Goal: Task Accomplishment & Management: Use online tool/utility

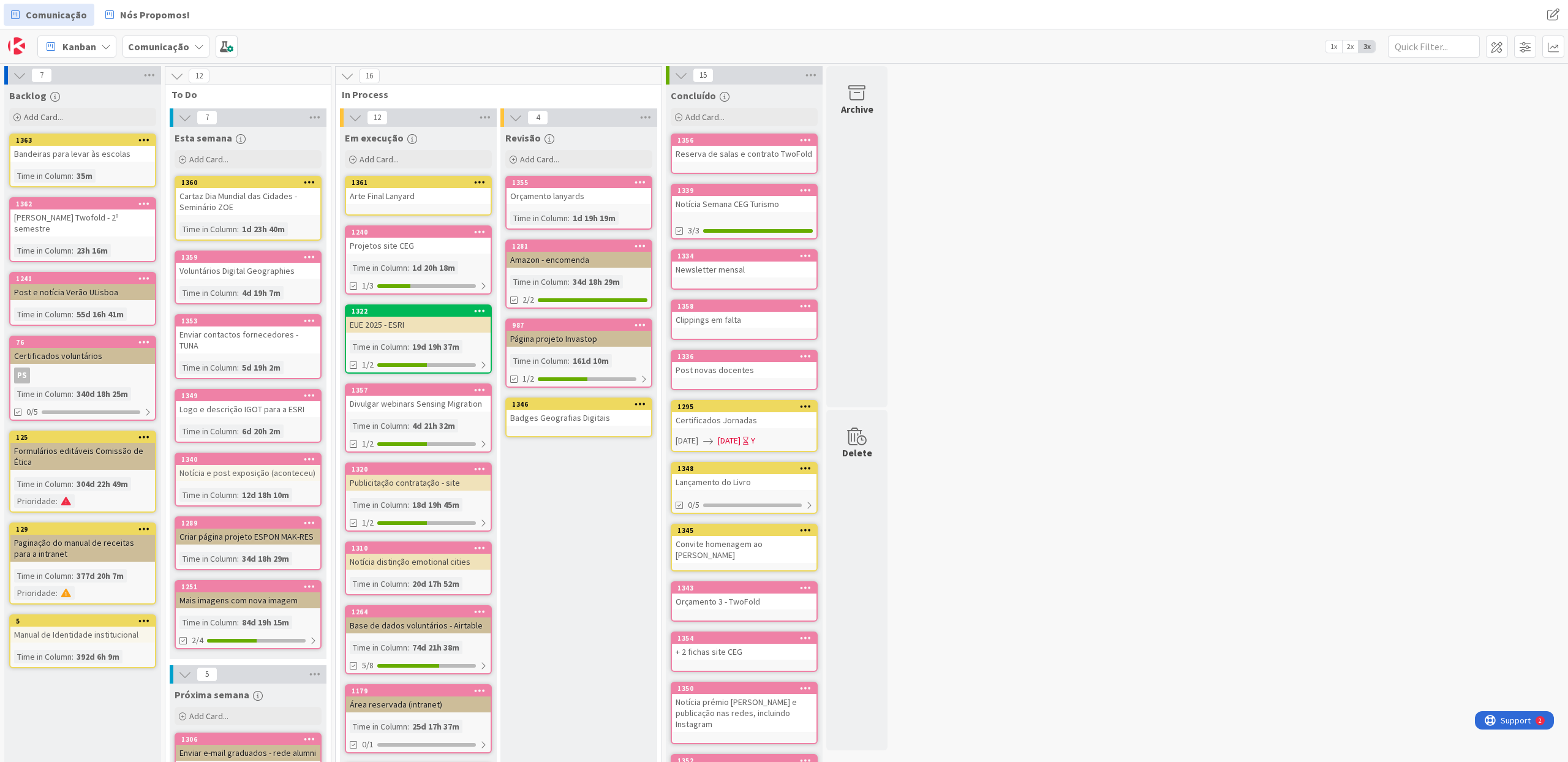
click at [738, 485] on div "Lançamento do Livro" at bounding box center [744, 482] width 144 height 16
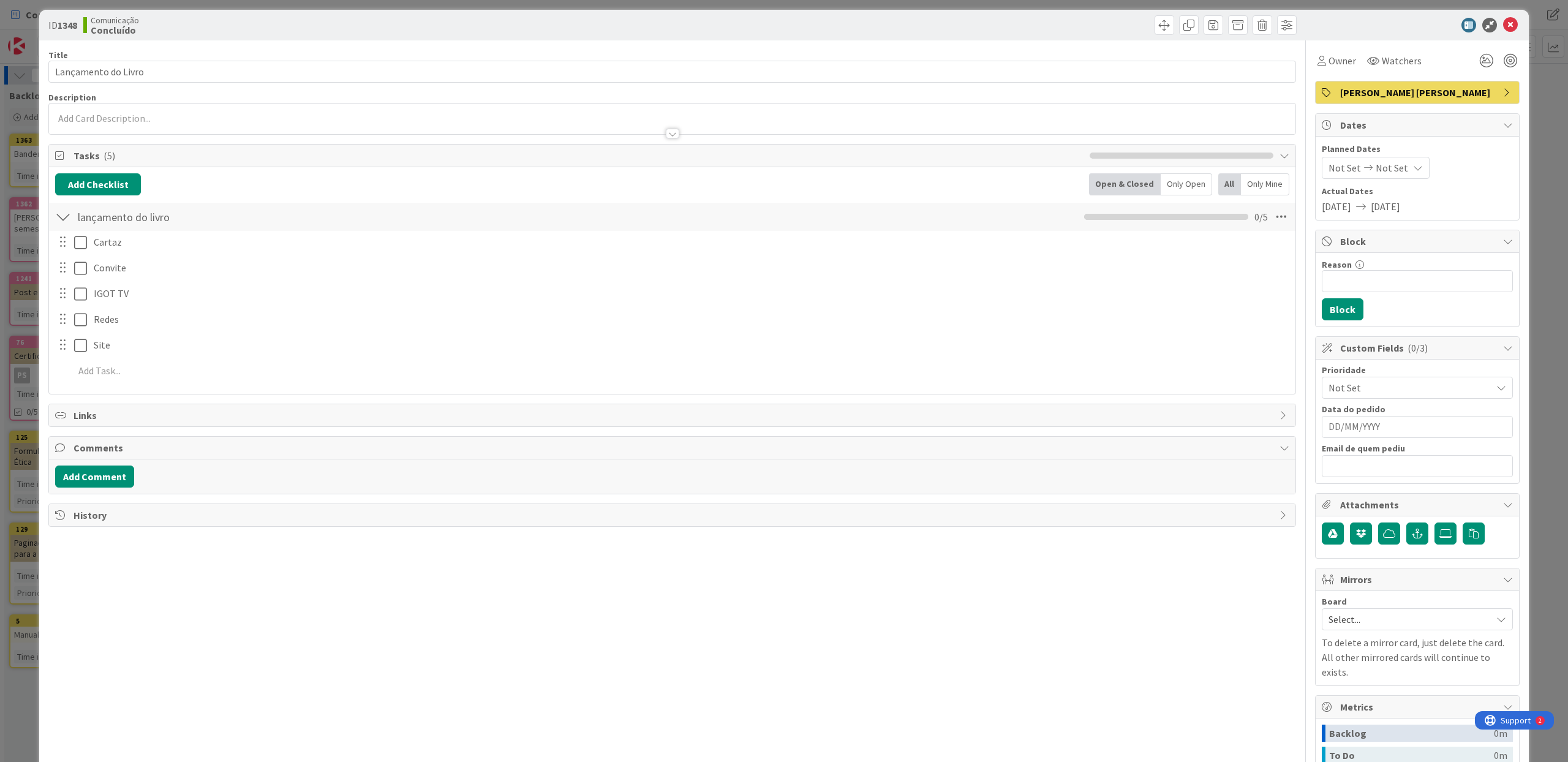
scroll to position [8, 0]
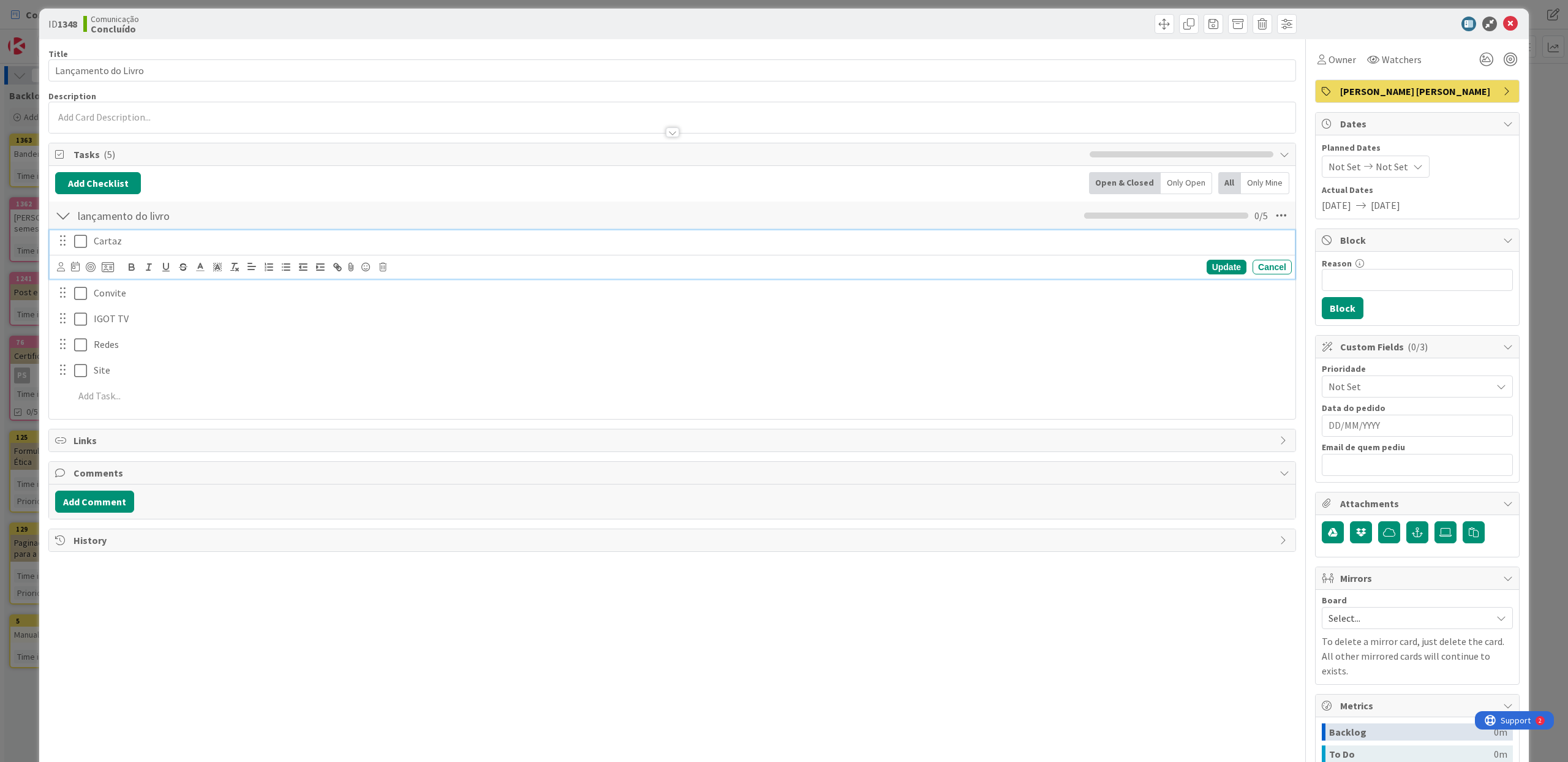
click at [81, 241] on icon at bounding box center [81, 241] width 13 height 15
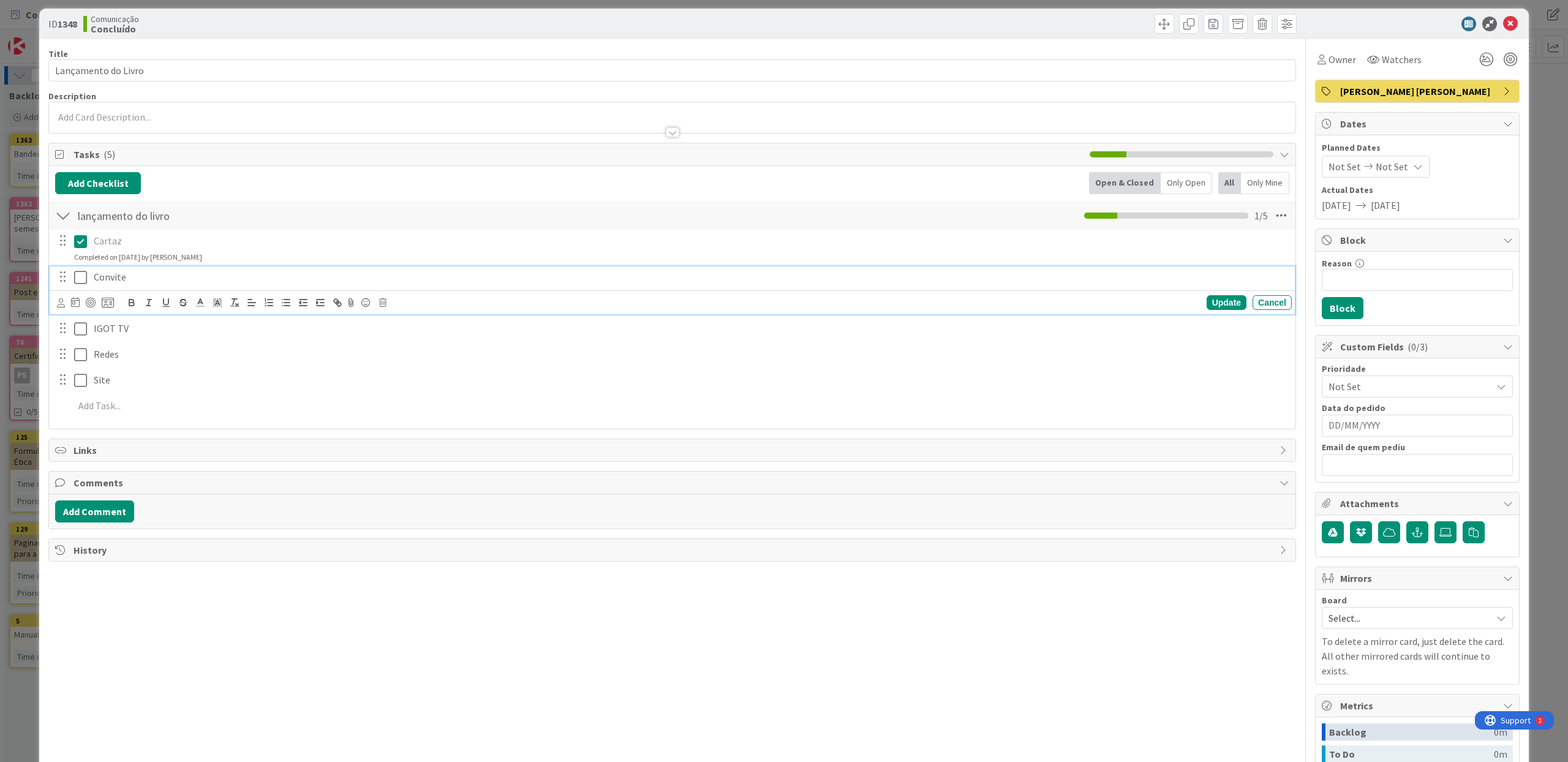
click at [80, 275] on icon at bounding box center [81, 277] width 13 height 15
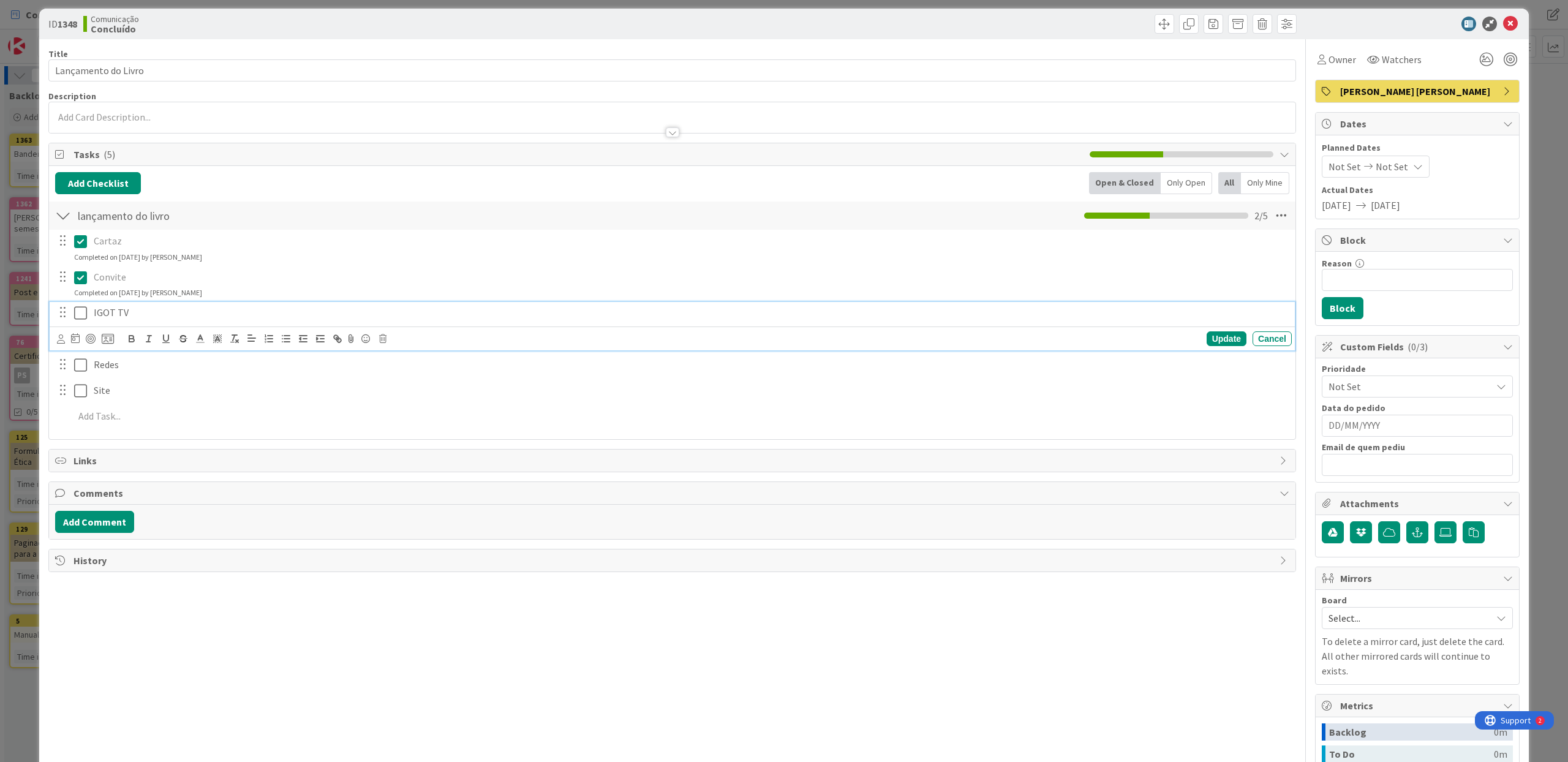
click at [75, 318] on icon at bounding box center [81, 313] width 13 height 15
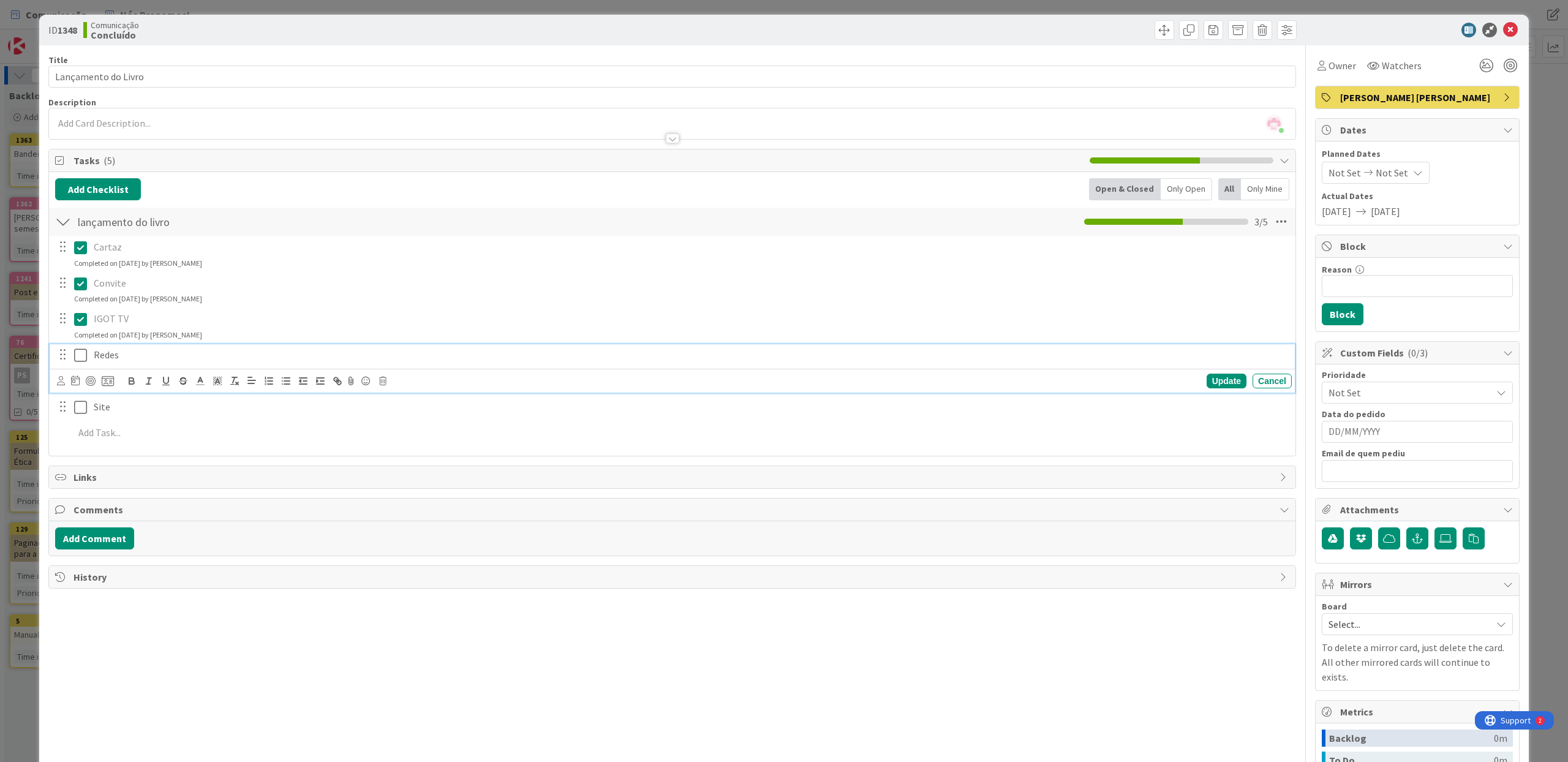
click at [77, 349] on icon at bounding box center [81, 355] width 13 height 15
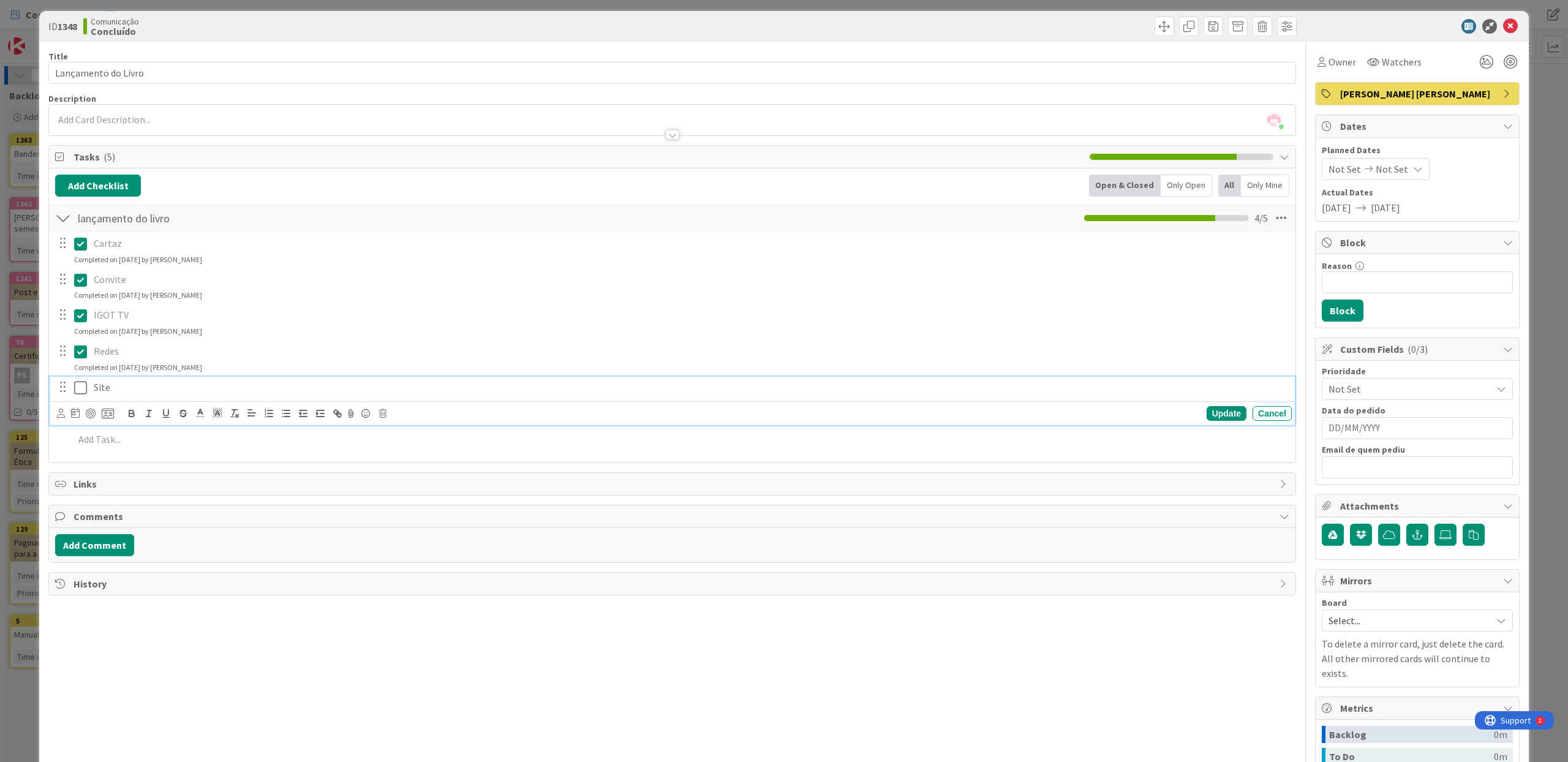
click at [81, 387] on icon at bounding box center [81, 388] width 13 height 15
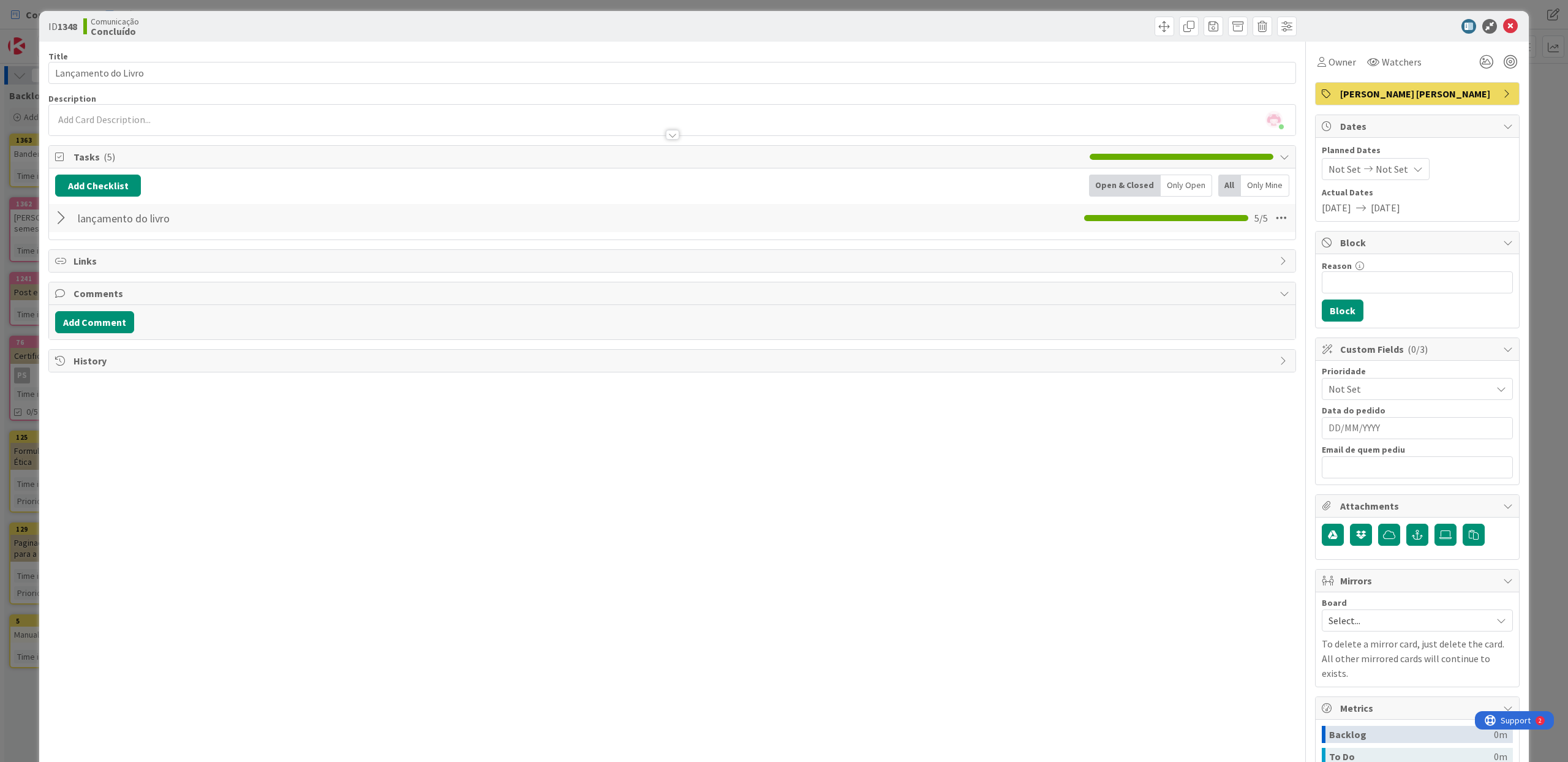
click at [1455, 98] on span "[PERSON_NAME] [PERSON_NAME]" at bounding box center [1418, 94] width 157 height 15
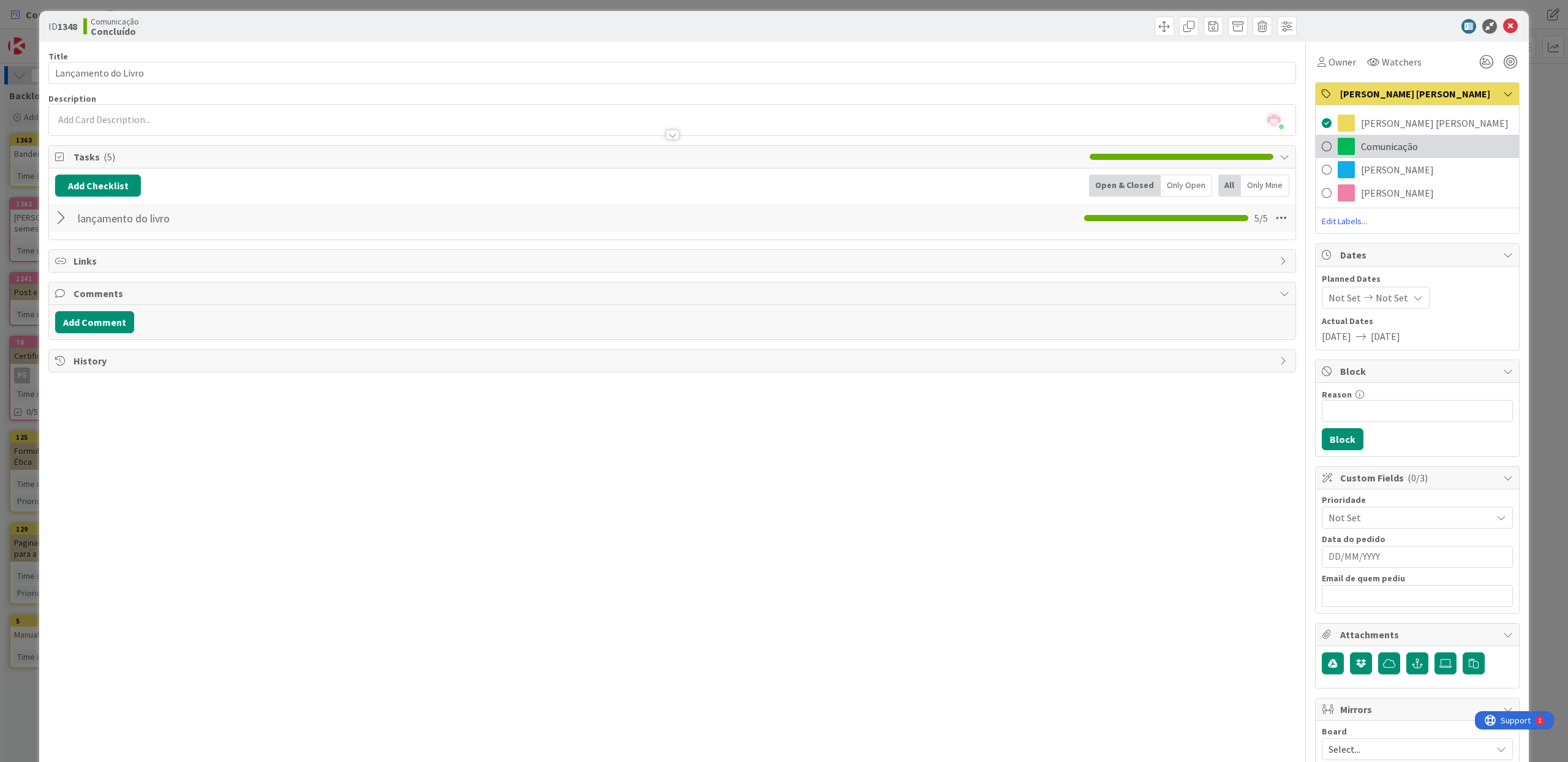
click at [1396, 144] on span "Comunicação" at bounding box center [1390, 146] width 57 height 15
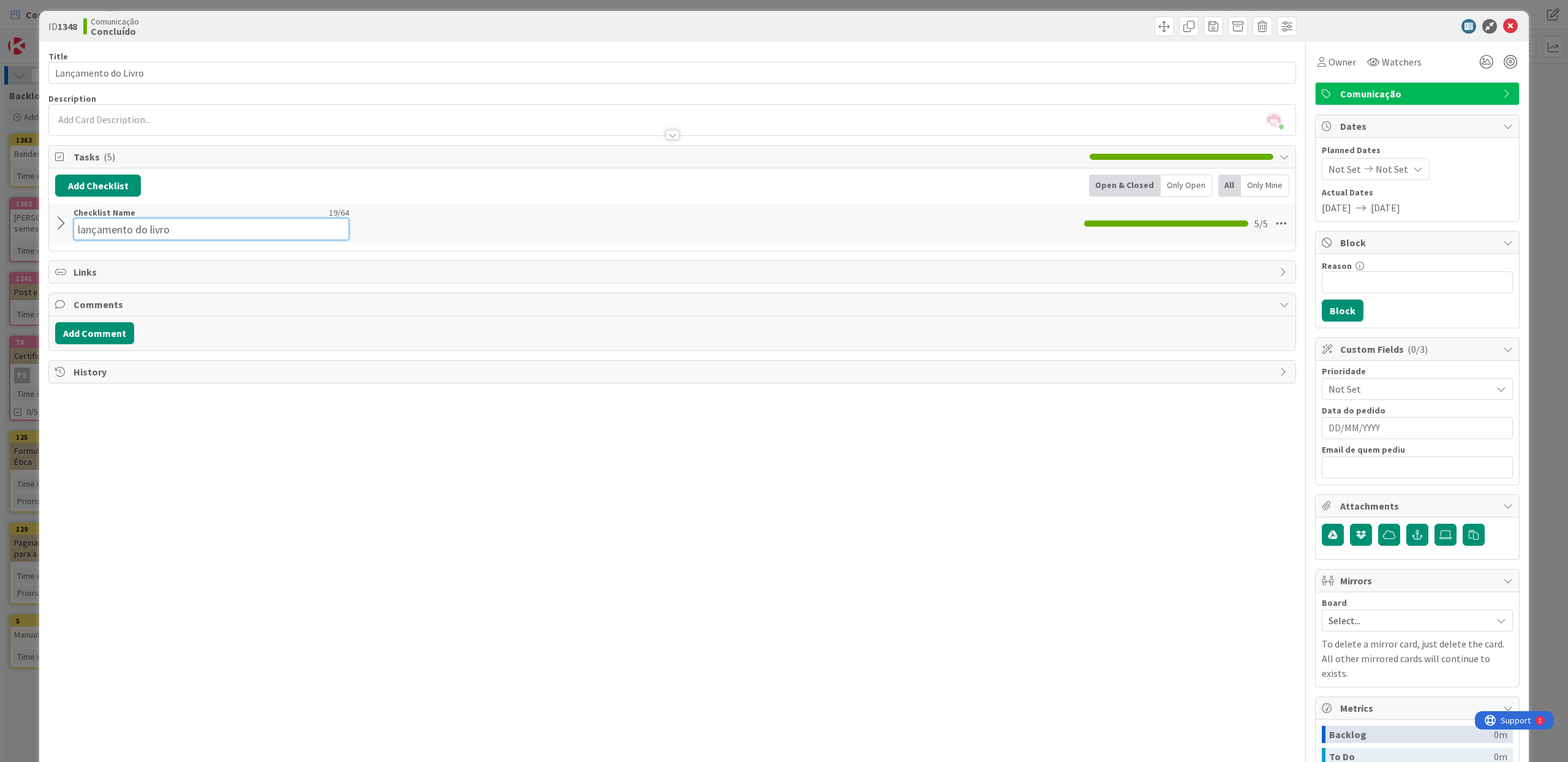
click at [121, 221] on input "lançamento do livro" at bounding box center [211, 229] width 276 height 22
click at [61, 223] on div at bounding box center [63, 218] width 16 height 22
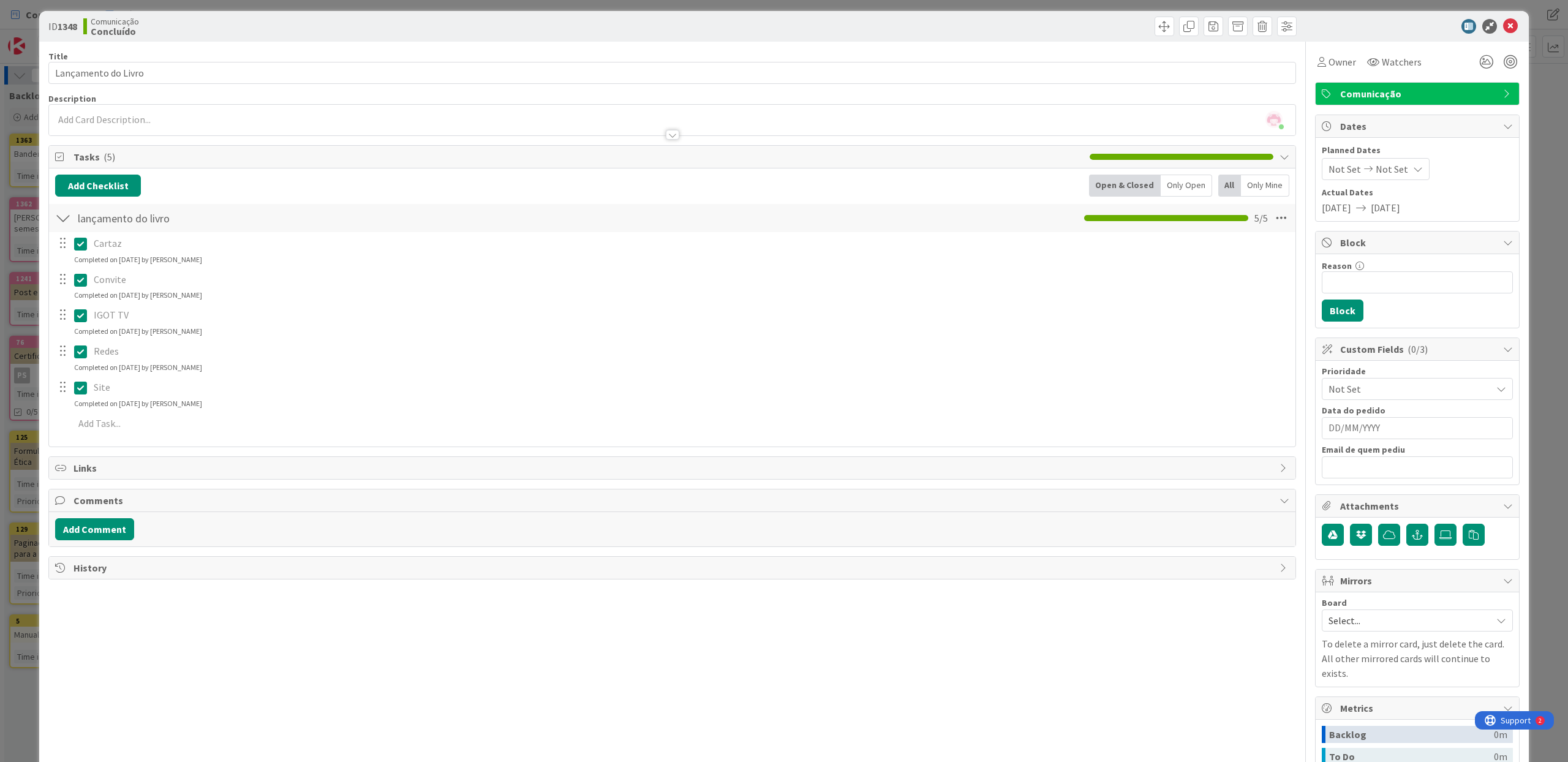
click at [82, 384] on icon at bounding box center [81, 388] width 13 height 15
click at [81, 357] on icon at bounding box center [81, 351] width 13 height 15
click at [1391, 170] on span "Not Set" at bounding box center [1392, 169] width 33 height 15
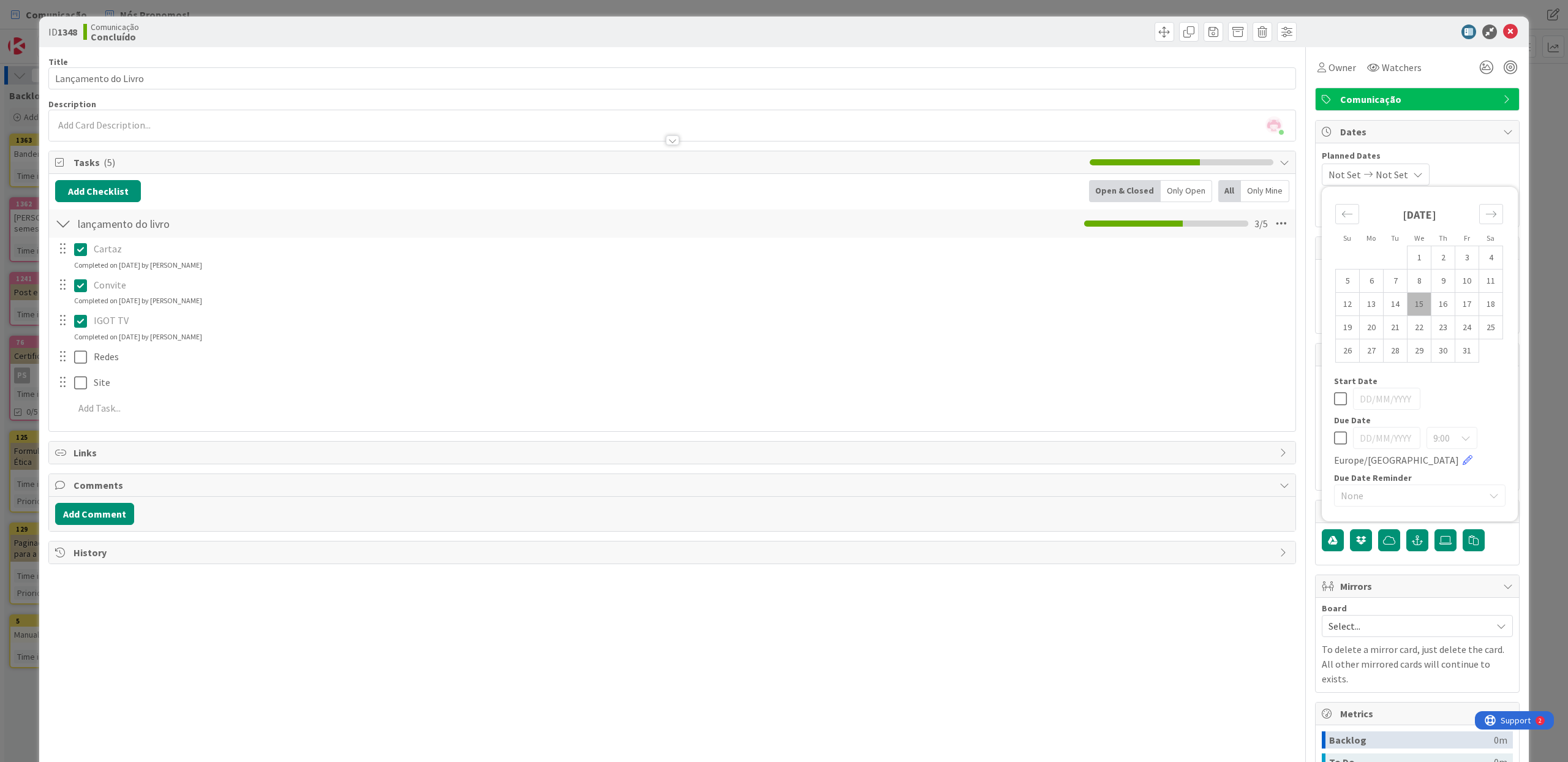
scroll to position [0, 0]
click at [1472, 332] on td "24" at bounding box center [1467, 329] width 24 height 23
type input "[DATE]"
click at [1481, 385] on div "Start Date" at bounding box center [1420, 381] width 172 height 8
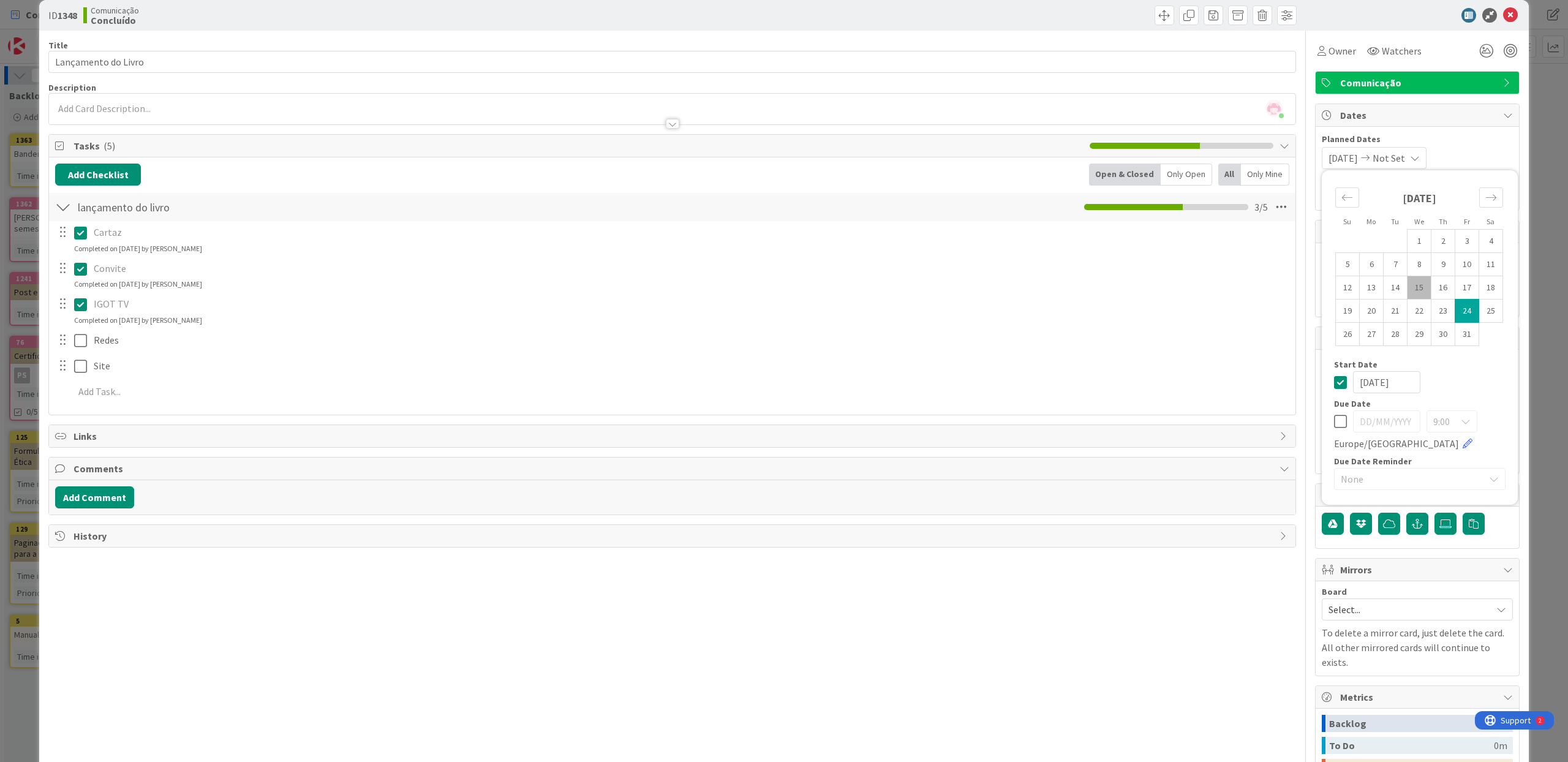
click at [1500, 543] on div at bounding box center [1417, 527] width 204 height 42
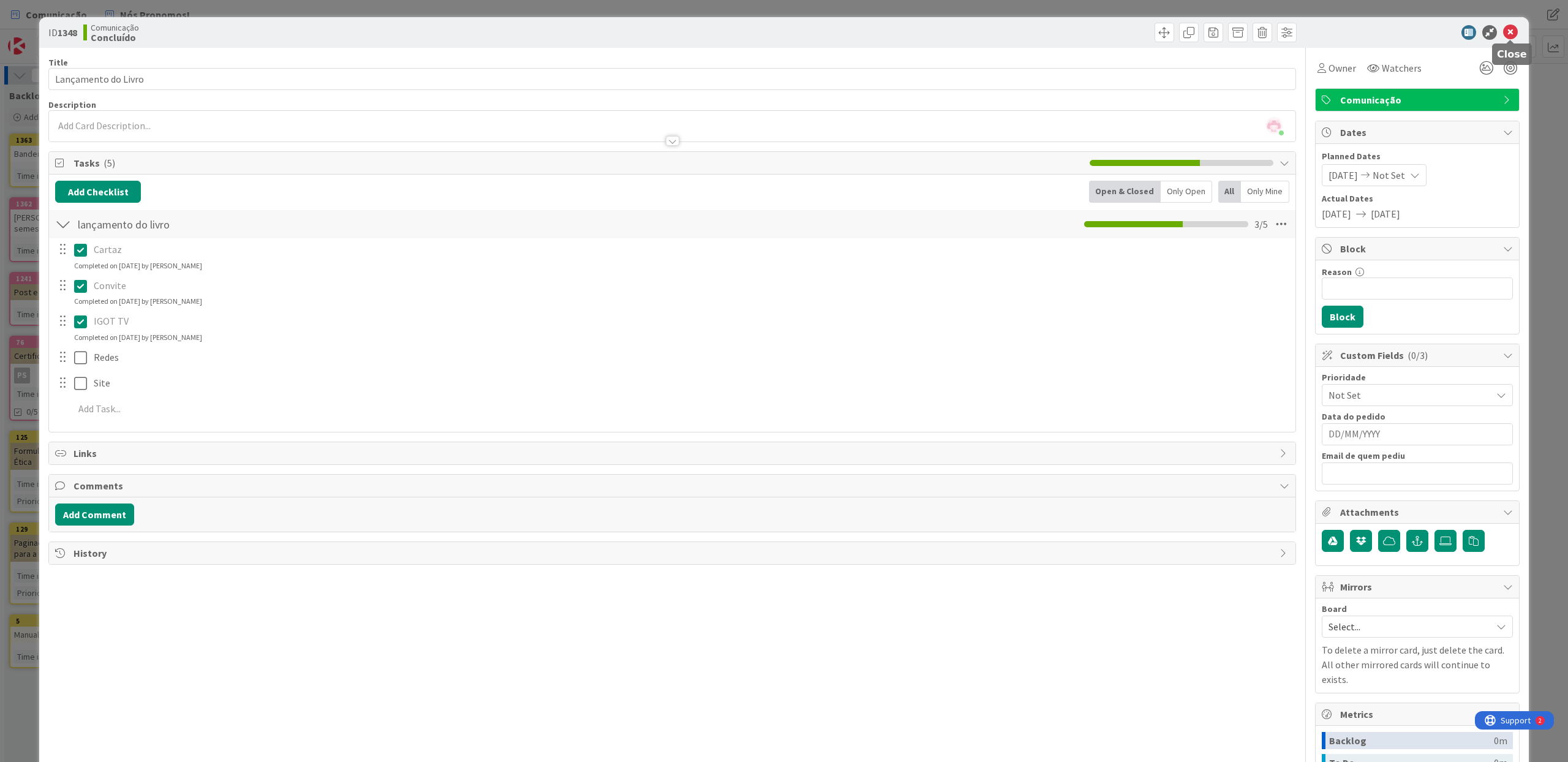
click at [1507, 27] on icon at bounding box center [1510, 33] width 15 height 15
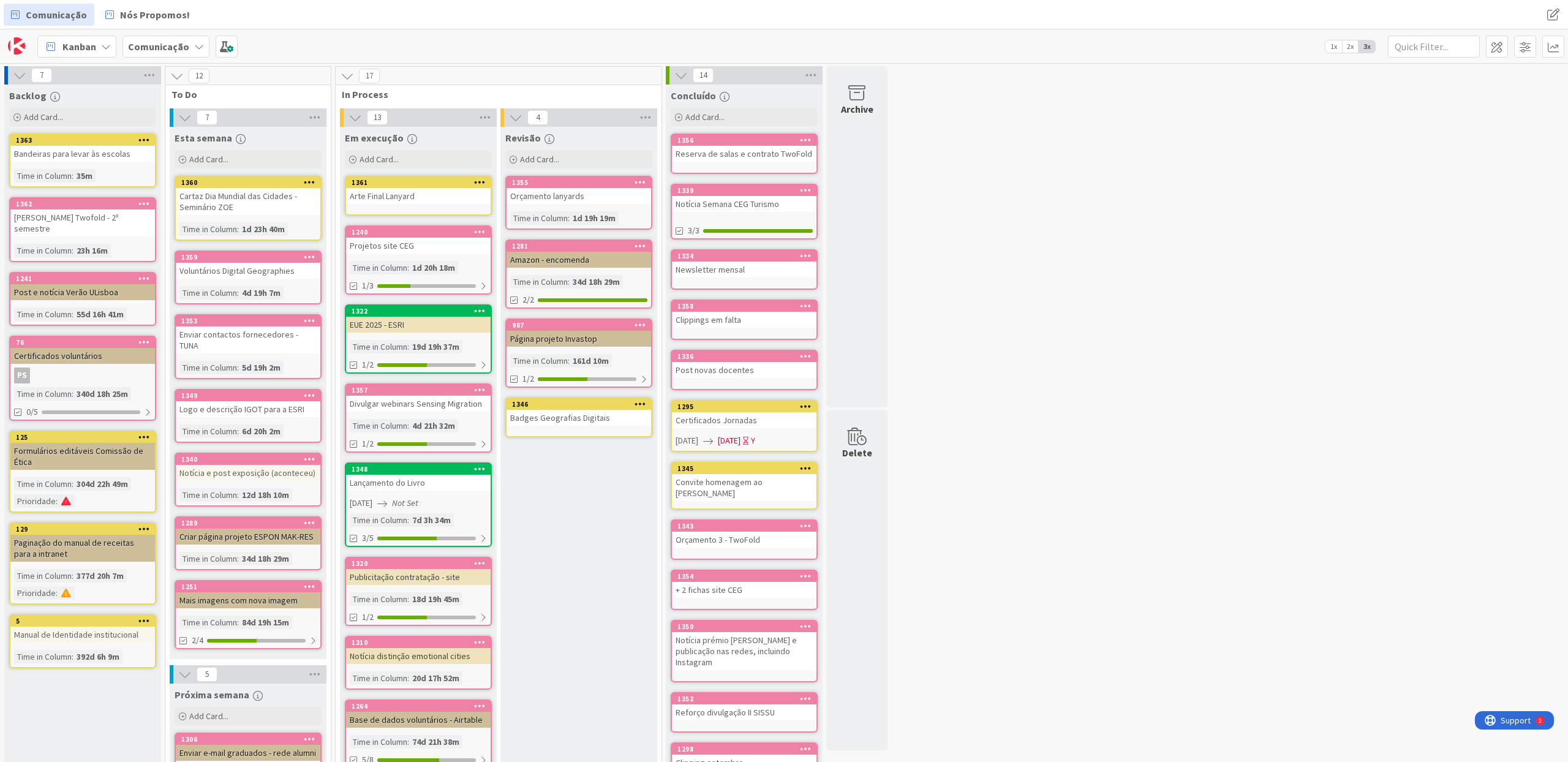
click at [396, 333] on div "1322 EUE 2025 - ESRI Time in [GEOGRAPHIC_DATA] : 19d 19h 37m 1/2" at bounding box center [418, 339] width 147 height 69
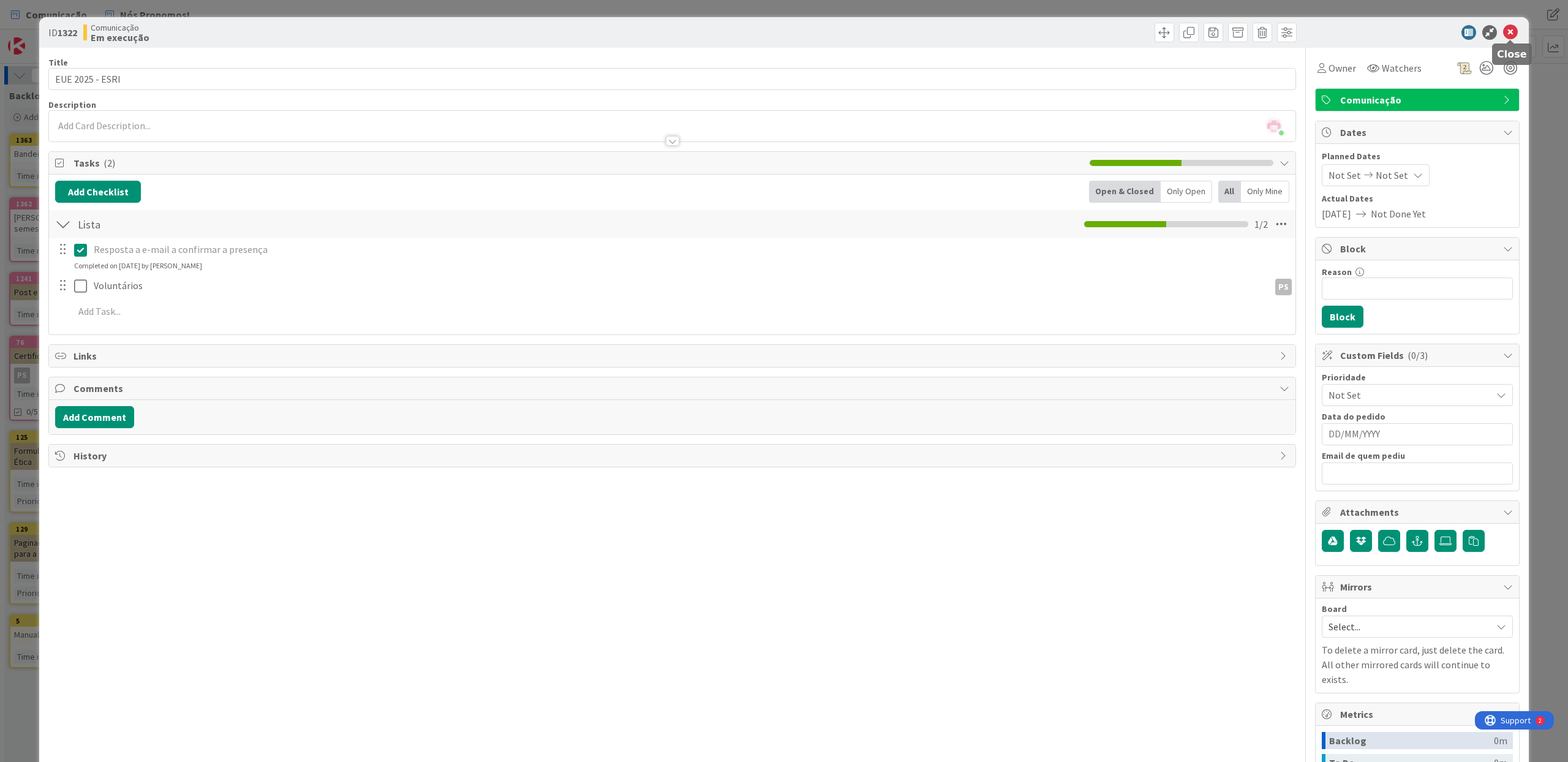
click at [1508, 32] on icon at bounding box center [1510, 33] width 15 height 15
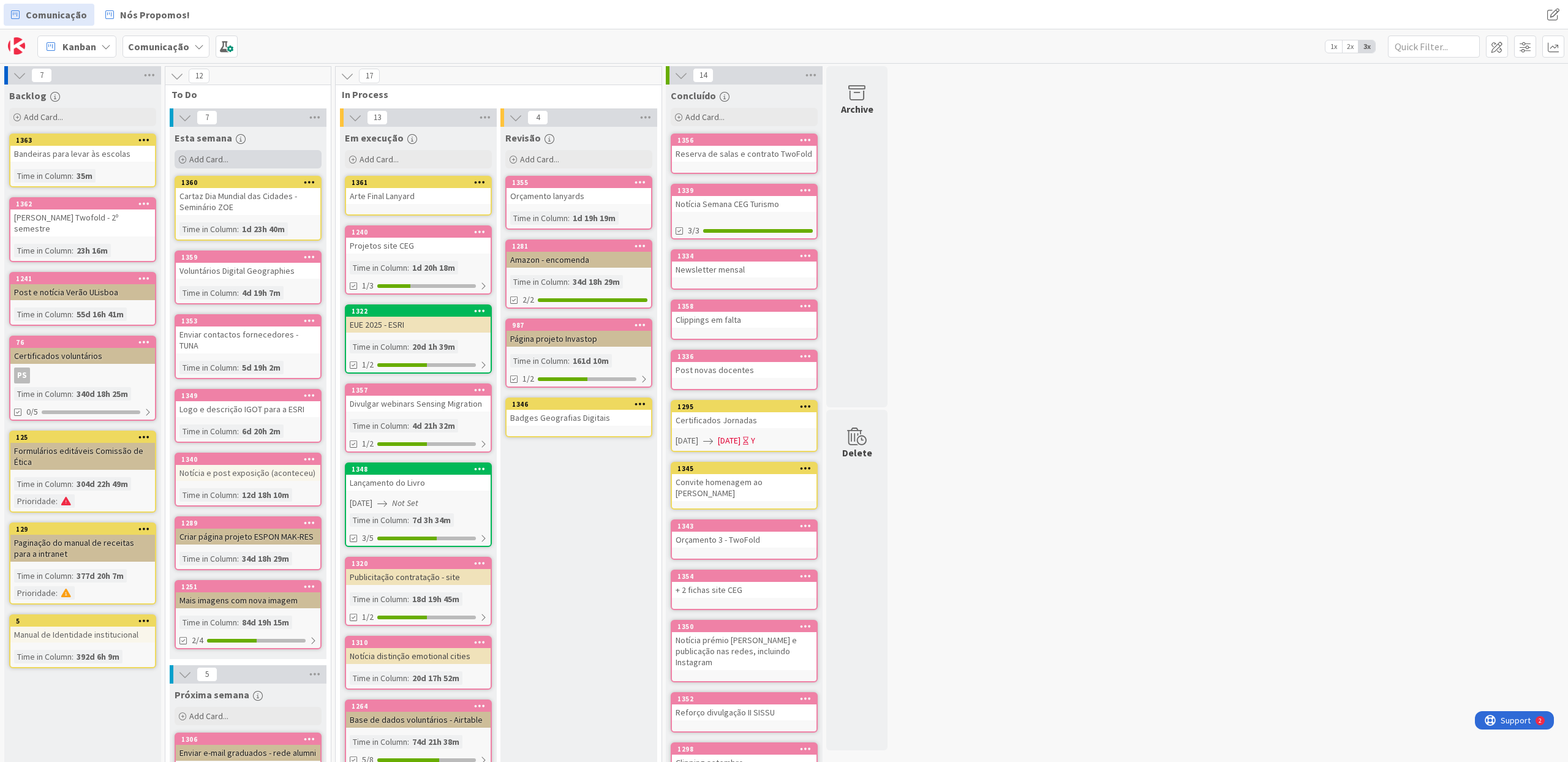
click at [254, 156] on div "Add Card..." at bounding box center [248, 159] width 147 height 18
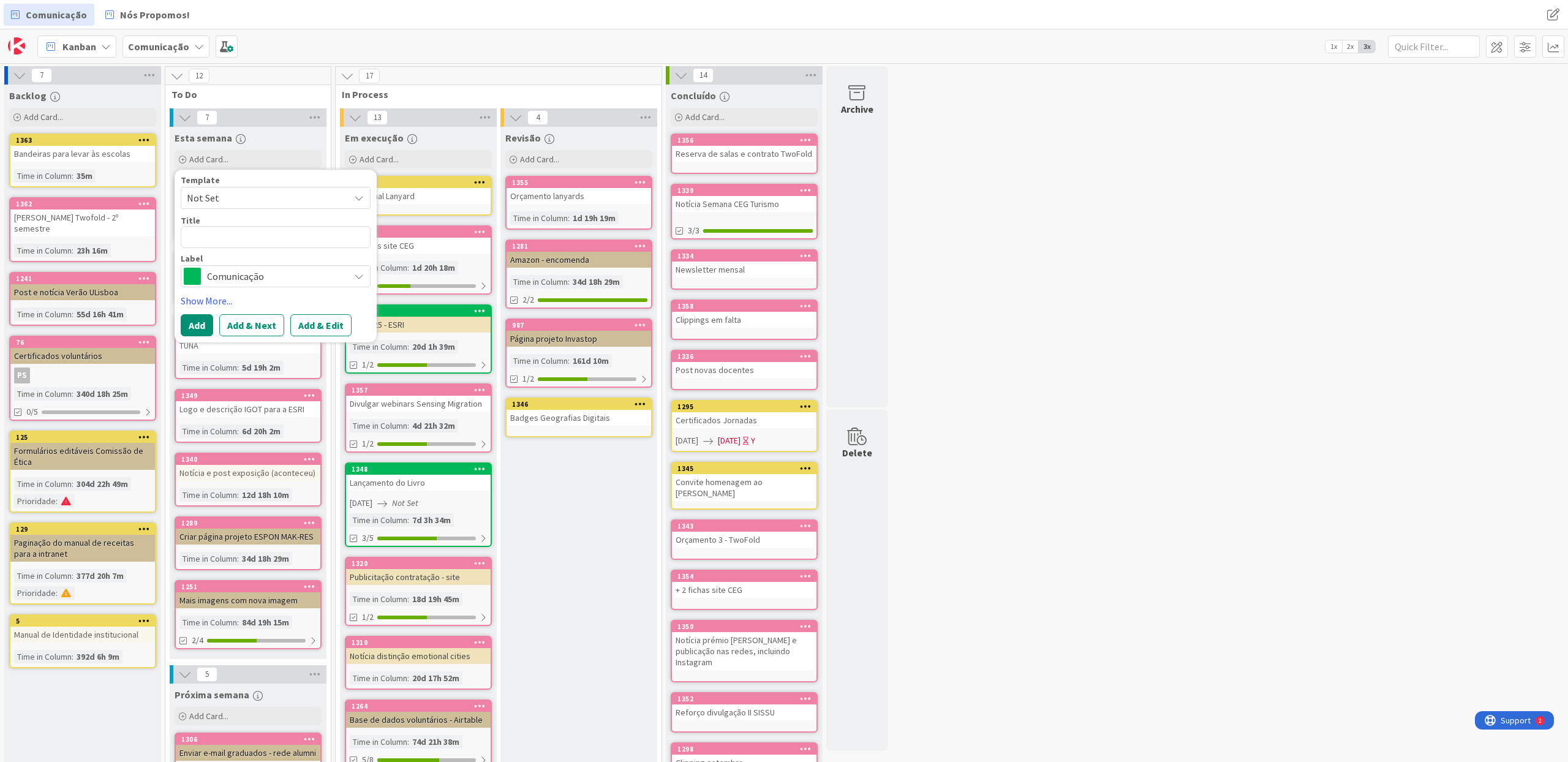
click at [278, 267] on span "Comunicação" at bounding box center [275, 276] width 136 height 17
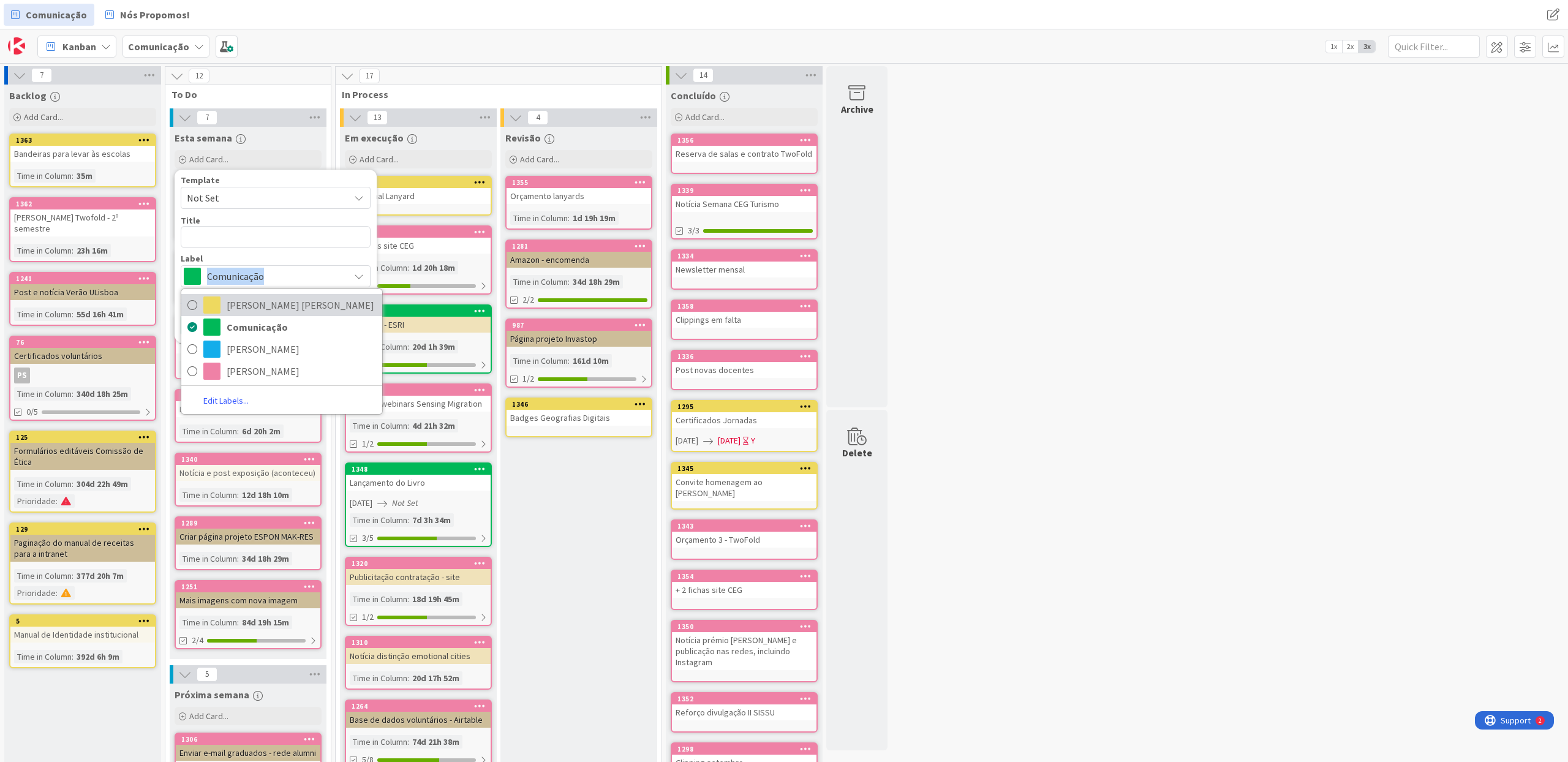
click at [264, 305] on span "[PERSON_NAME] [PERSON_NAME]" at bounding box center [301, 305] width 150 height 18
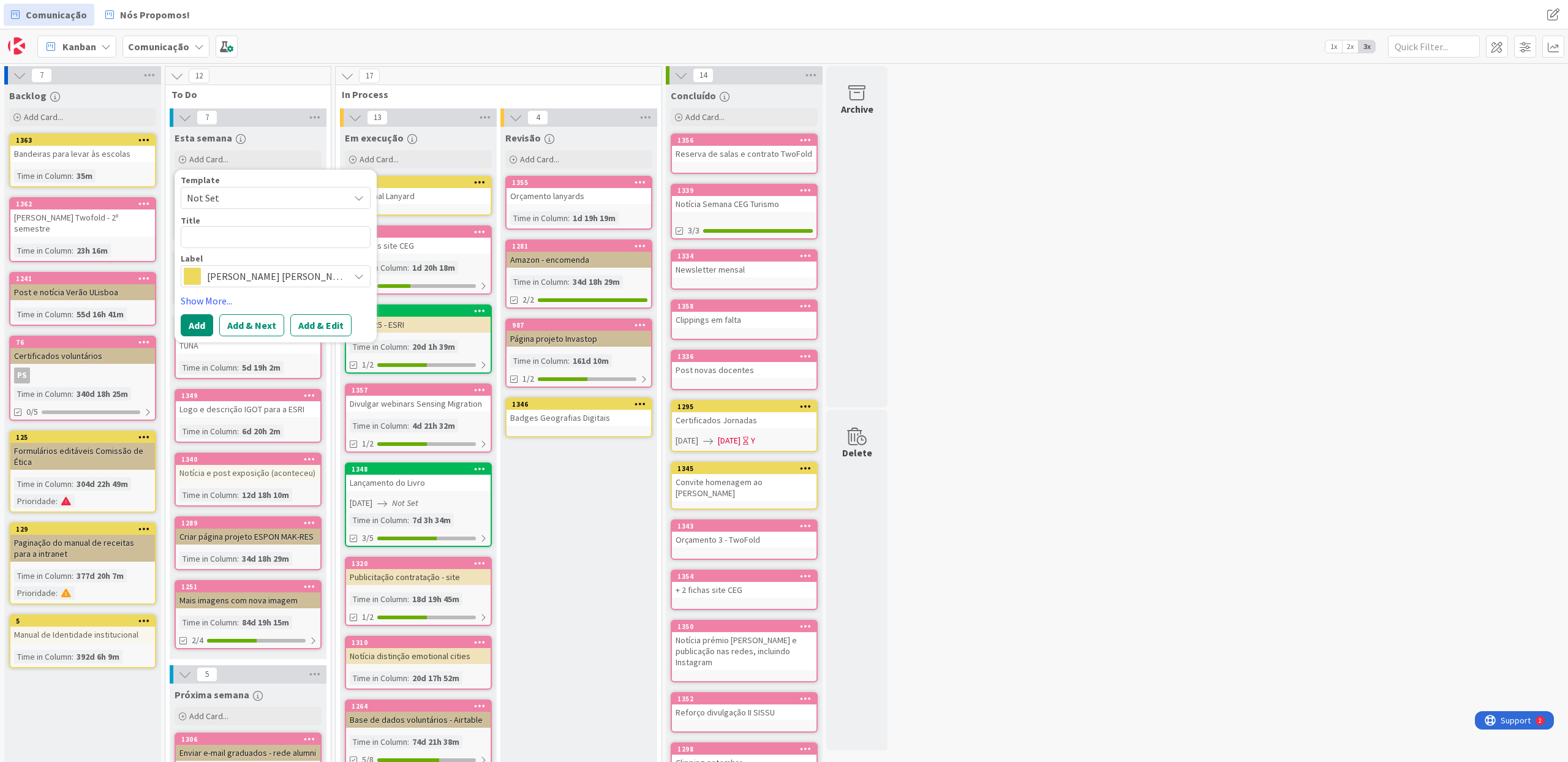
click at [252, 196] on span "Not Set" at bounding box center [263, 198] width 153 height 16
click at [249, 233] on textarea at bounding box center [276, 237] width 190 height 22
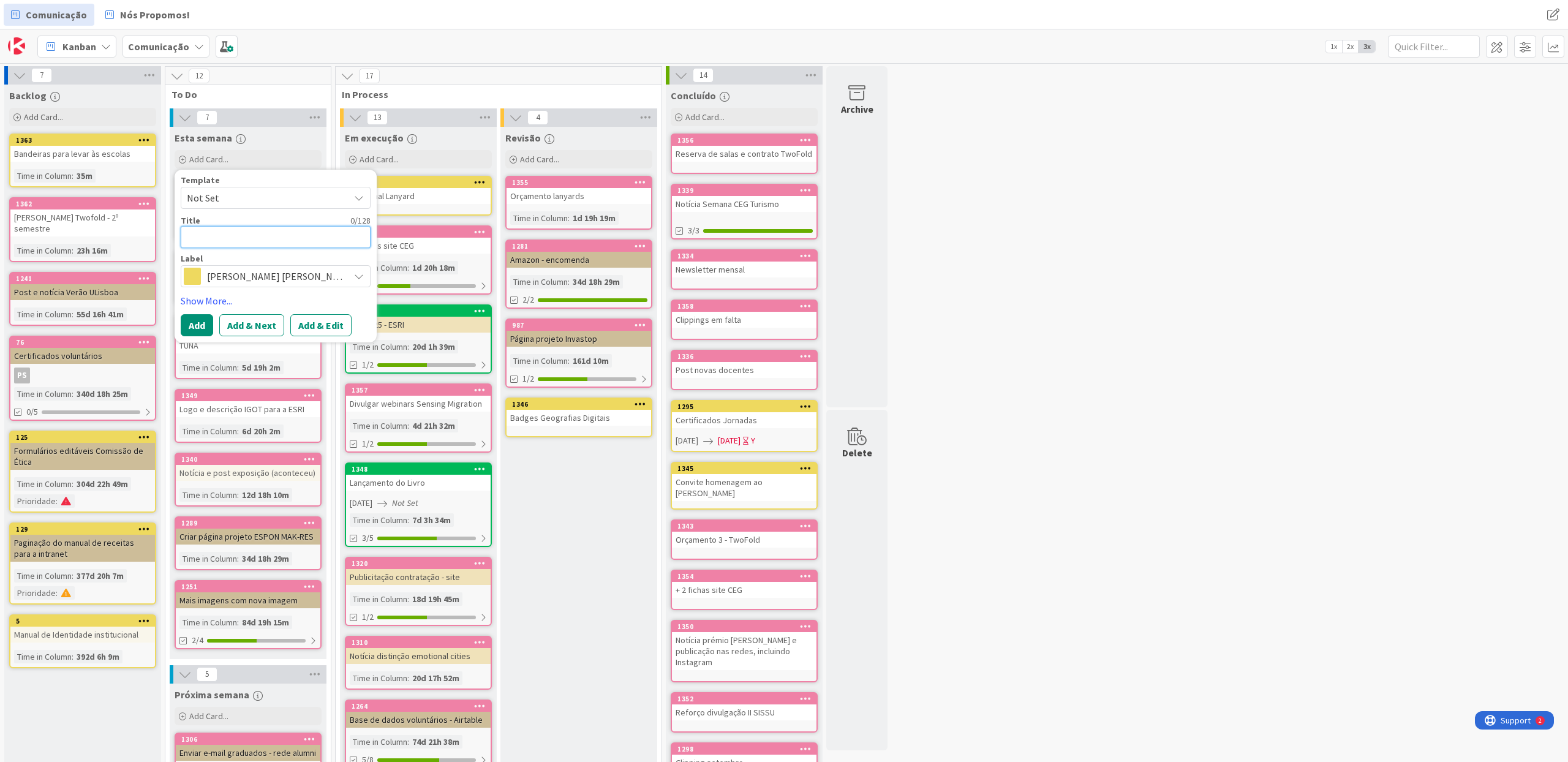
type textarea "x"
type textarea "C"
type textarea "x"
type textarea "Ca"
type textarea "x"
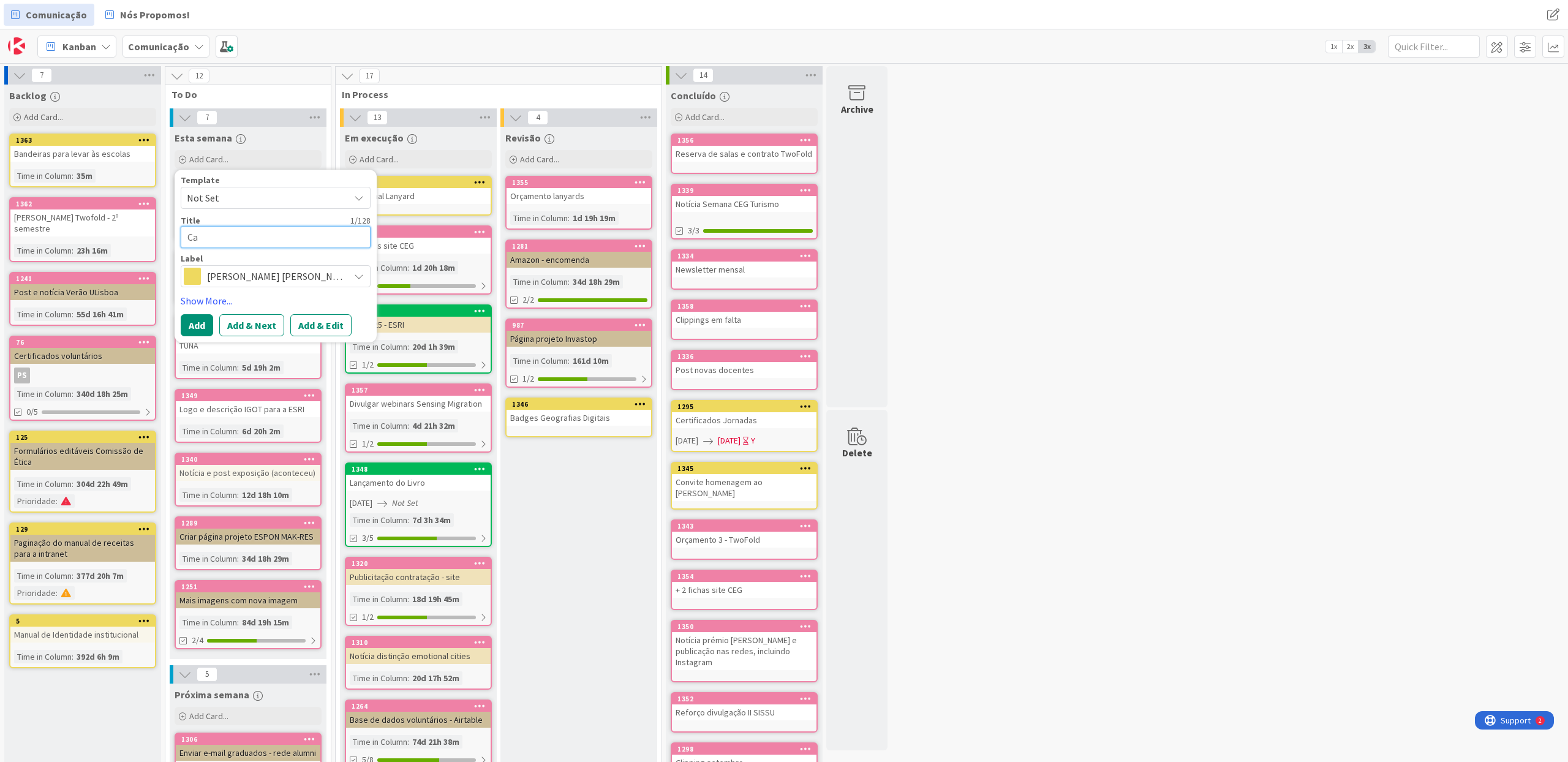
type textarea "Car"
type textarea "x"
type textarea "Cart"
type textarea "x"
type textarea "Carta"
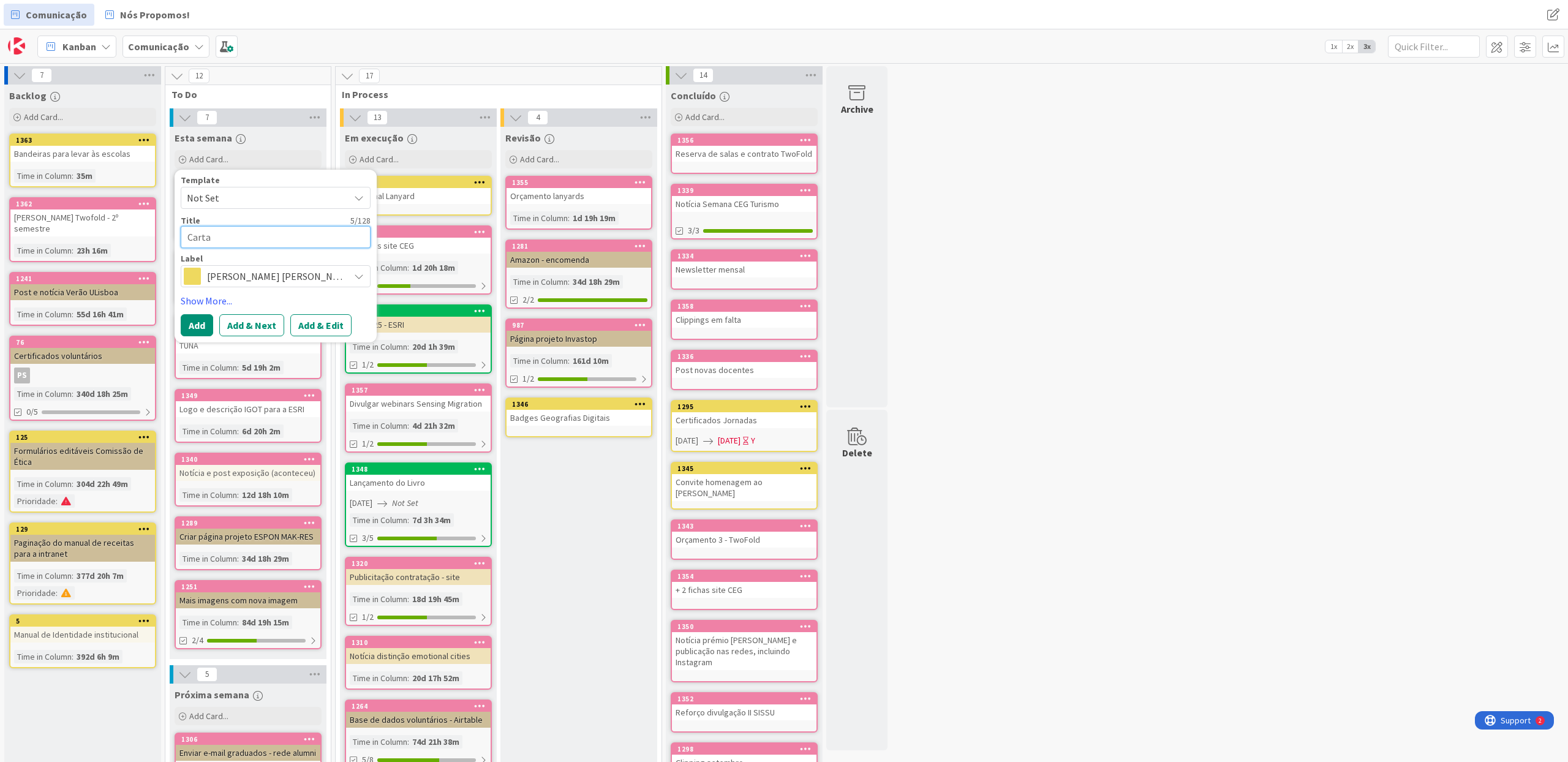
type textarea "x"
type textarea "Cartaz"
type textarea "x"
type textarea "Cartaz"
paste textarea "MIPEX 2025"
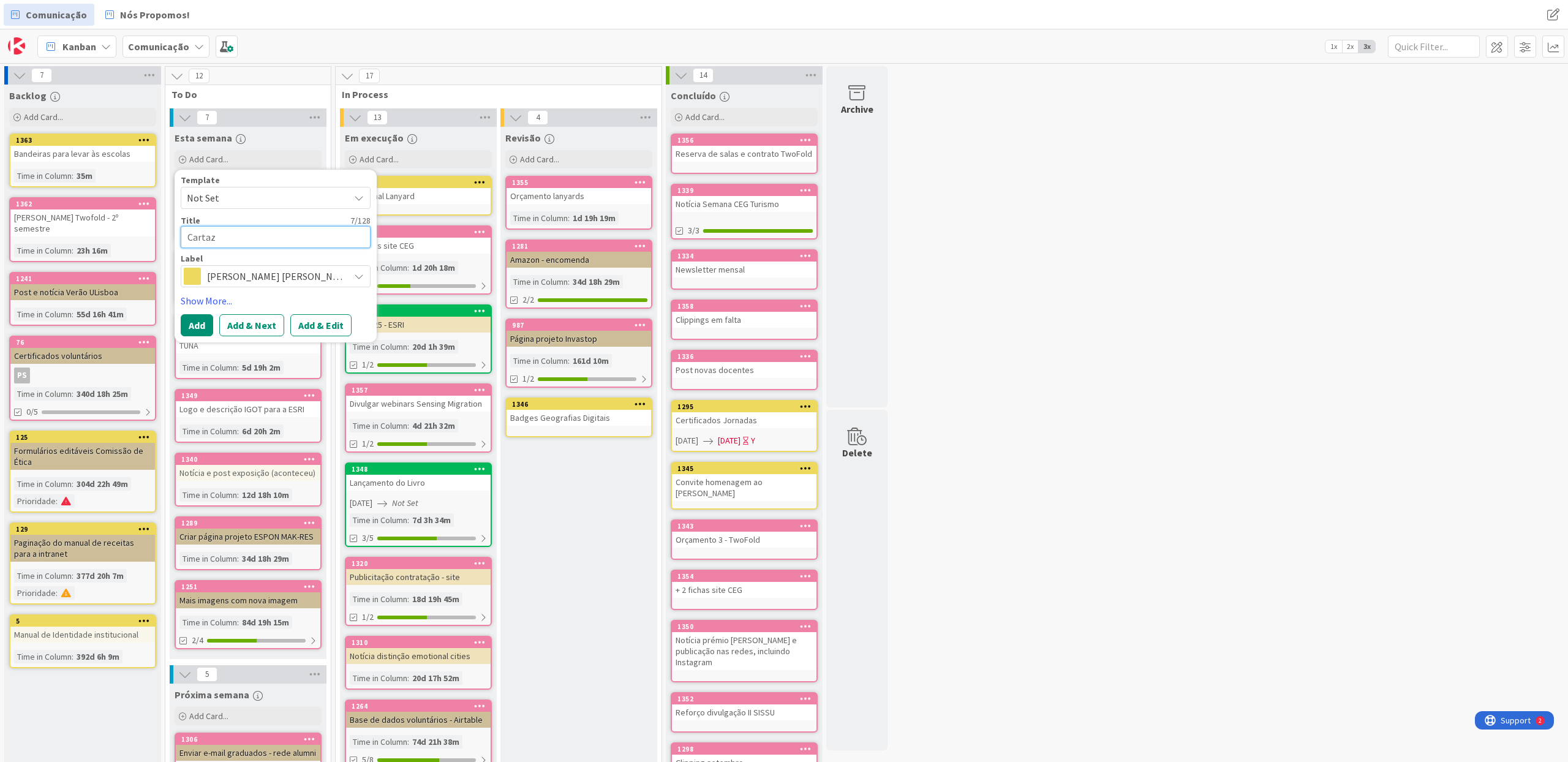
type textarea "x"
type textarea "Cartaz MIPEX 2025"
click at [297, 320] on button "Add & Edit" at bounding box center [321, 325] width 61 height 22
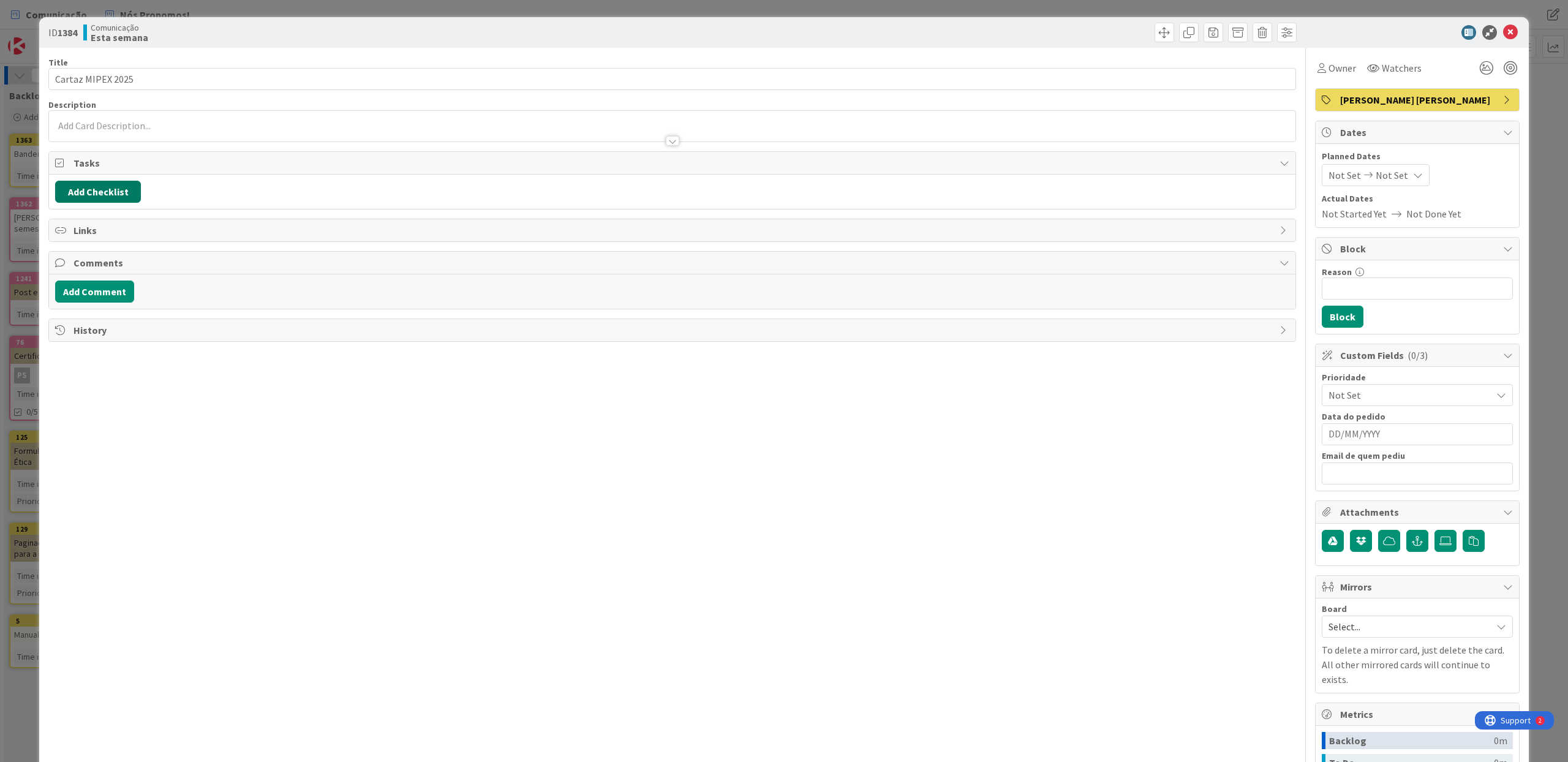
click at [114, 195] on button "Add Checklist" at bounding box center [98, 192] width 86 height 22
type input "Tarefas"
click at [80, 282] on button "Add" at bounding box center [77, 279] width 33 height 22
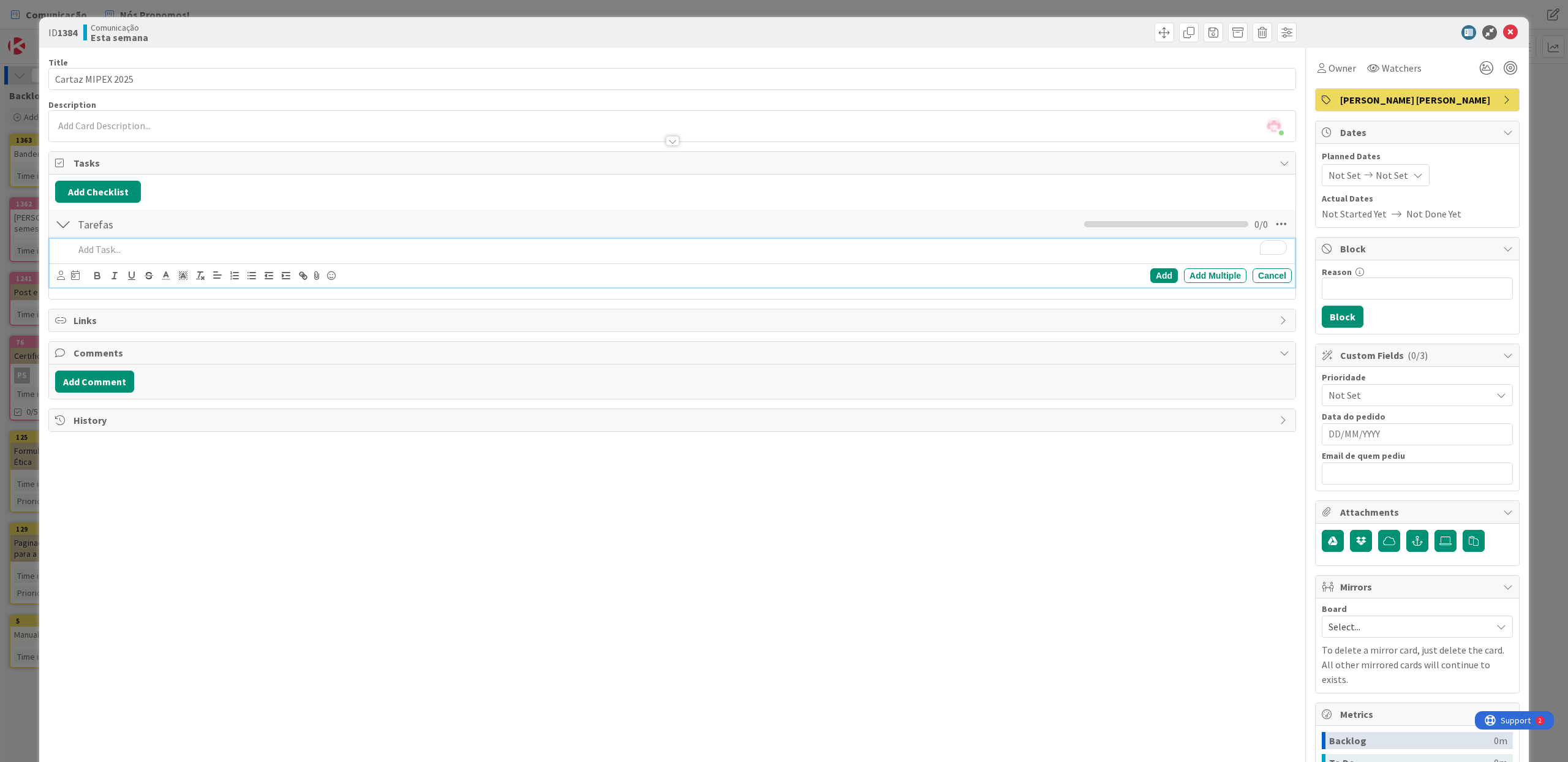
click at [185, 206] on div "Add Checklist Back Tarefas Checklist Name 7 / 64 Tarefas 0 / 0 Add Add Multiple…" at bounding box center [672, 237] width 1234 height 112
click at [120, 251] on p "To enrich screen reader interactions, please activate Accessibility in Grammarl…" at bounding box center [681, 250] width 1213 height 14
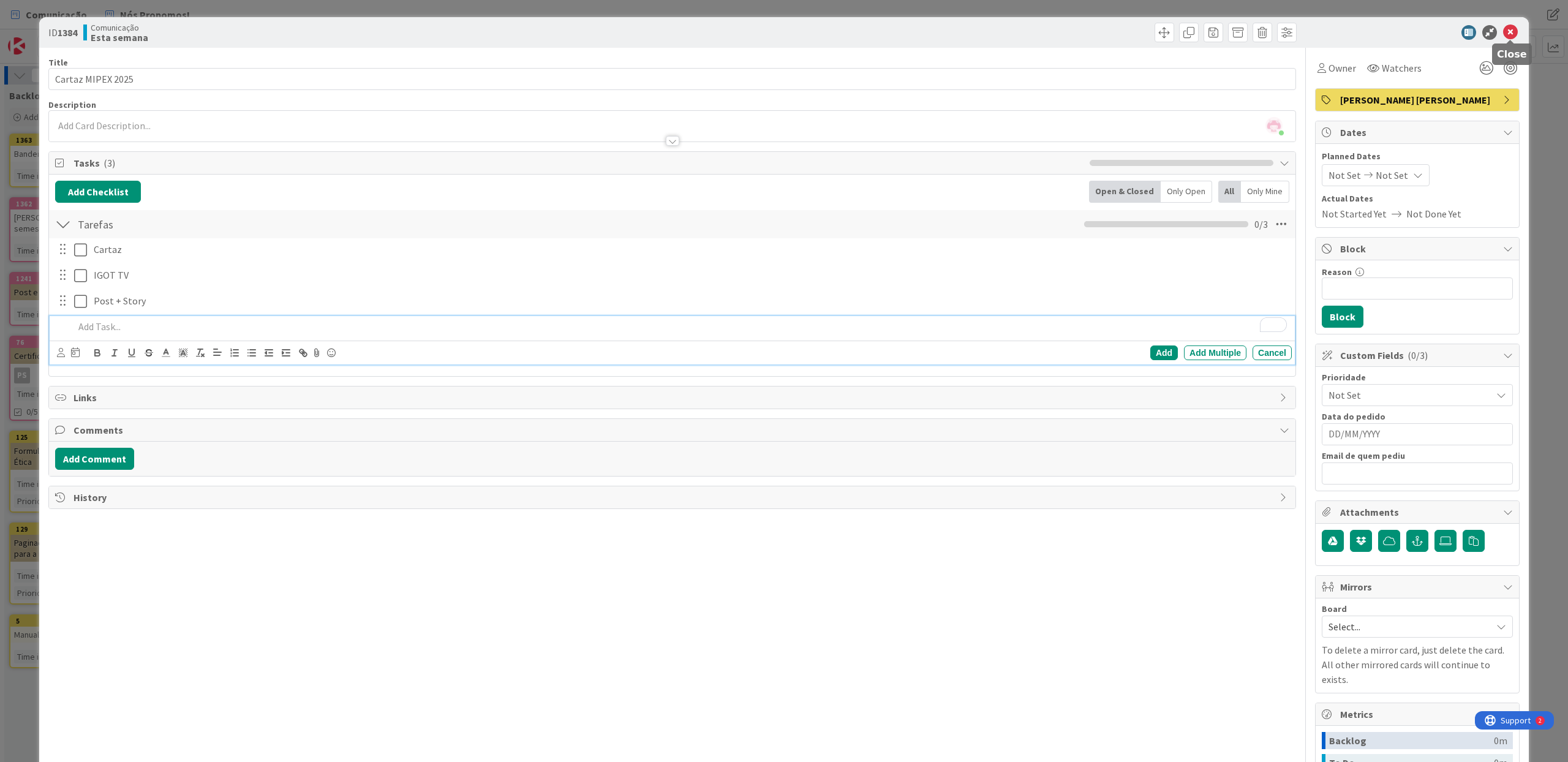
click at [1515, 33] on icon at bounding box center [1510, 33] width 15 height 15
